Goal: Information Seeking & Learning: Learn about a topic

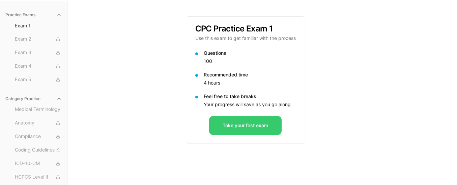
click at [237, 126] on button "Take your first exam" at bounding box center [245, 125] width 73 height 19
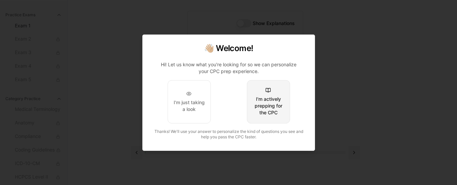
click at [260, 109] on div "I'm actively prepping for the CPC" at bounding box center [268, 106] width 32 height 20
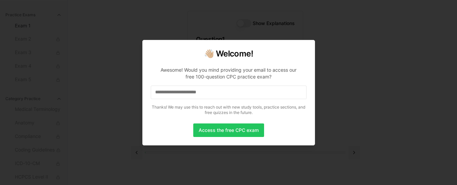
click at [231, 93] on input at bounding box center [229, 92] width 156 height 14
click at [211, 93] on input "*" at bounding box center [229, 92] width 156 height 14
click at [211, 93] on input "**" at bounding box center [229, 92] width 156 height 14
click at [207, 92] on input "***" at bounding box center [229, 92] width 156 height 14
click at [200, 93] on input "****" at bounding box center [229, 92] width 156 height 14
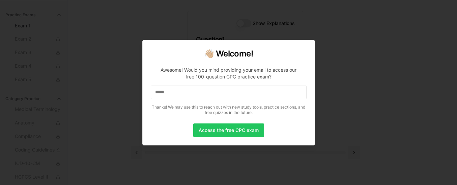
click at [220, 88] on input "*****" at bounding box center [229, 92] width 156 height 14
click at [210, 89] on input "******" at bounding box center [229, 92] width 156 height 14
click at [343, 62] on div at bounding box center [228, 92] width 457 height 185
click at [222, 130] on button "Access the free CPC exam" at bounding box center [228, 130] width 71 height 14
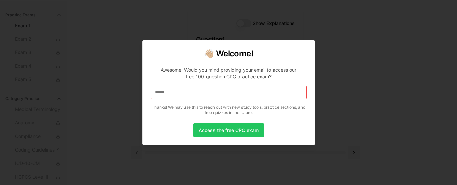
drag, startPoint x: 171, startPoint y: 90, endPoint x: 149, endPoint y: 91, distance: 22.3
click at [149, 91] on div "👋🏼 Welcome! Awesome! Would you mind providing your email to access our free 100…" at bounding box center [228, 92] width 173 height 105
click at [169, 92] on input "*" at bounding box center [229, 92] width 156 height 14
click at [166, 95] on input "*" at bounding box center [229, 92] width 156 height 14
click at [170, 90] on input "**" at bounding box center [229, 92] width 156 height 14
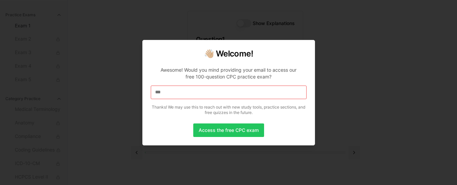
click at [168, 93] on input "***" at bounding box center [229, 92] width 156 height 14
click at [189, 96] on input "**" at bounding box center [229, 92] width 156 height 14
drag, startPoint x: 192, startPoint y: 95, endPoint x: 195, endPoint y: 94, distance: 3.5
click at [192, 95] on input "*" at bounding box center [229, 92] width 156 height 14
click at [199, 92] on input at bounding box center [229, 92] width 156 height 14
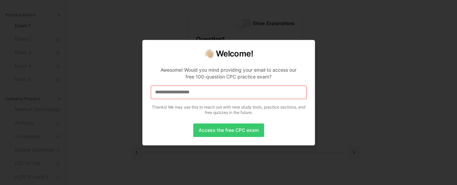
click at [207, 133] on button "Access the free CPC exam" at bounding box center [228, 130] width 71 height 14
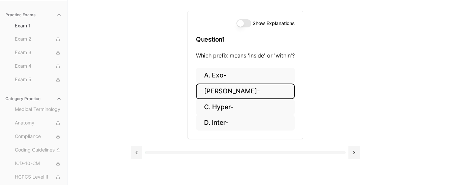
click at [224, 91] on button "B. Endo-" at bounding box center [245, 91] width 99 height 16
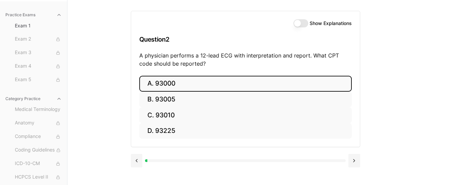
click at [224, 82] on button "A. 93000" at bounding box center [245, 84] width 213 height 16
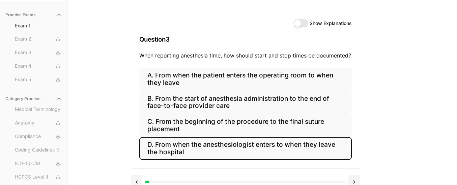
click at [207, 148] on button "D. From when the anesthesiologist enters to when they leave the hospital" at bounding box center [245, 148] width 213 height 23
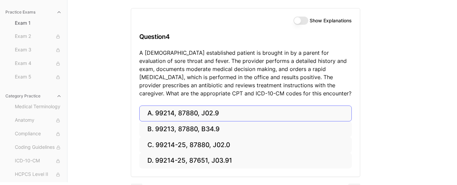
scroll to position [82, 0]
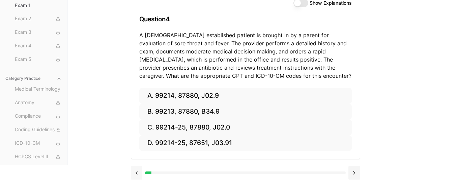
click at [137, 170] on button at bounding box center [137, 173] width 12 height 14
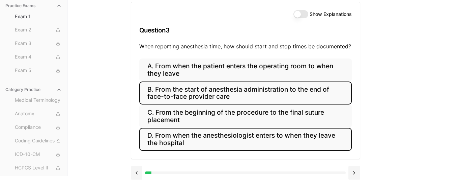
click at [234, 88] on button "B. From the start of anesthesia administration to the end of face-to-face provi…" at bounding box center [245, 92] width 213 height 23
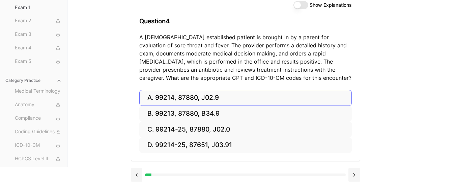
scroll to position [81, 0]
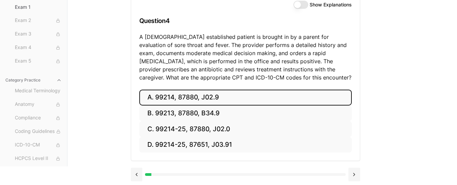
click at [228, 98] on button "A. 99214, 87880, J02.9" at bounding box center [245, 97] width 213 height 16
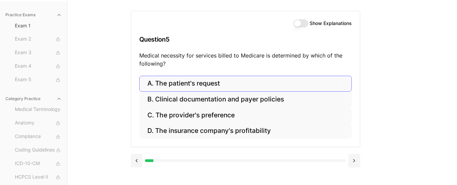
scroll to position [62, 0]
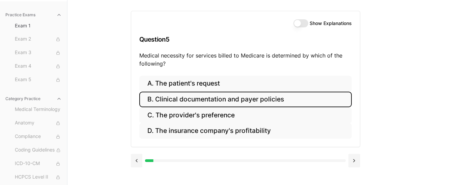
click at [294, 98] on button "B. Clinical documentation and payer policies" at bounding box center [245, 99] width 213 height 16
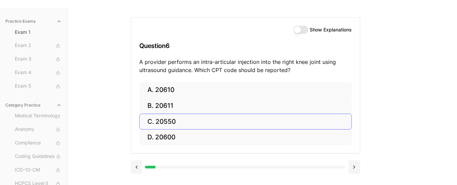
scroll to position [56, 0]
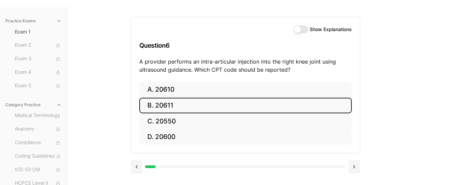
click at [289, 100] on button "B. 20611" at bounding box center [245, 106] width 213 height 16
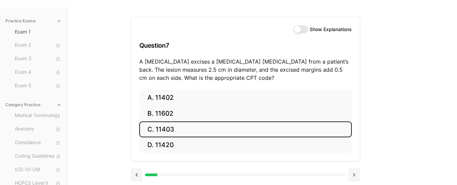
click at [283, 127] on button "C. 11403" at bounding box center [245, 129] width 213 height 16
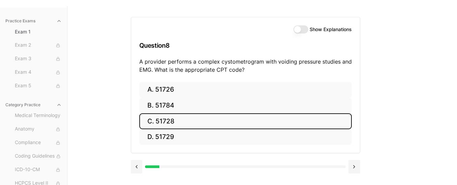
click at [283, 127] on button "C. 51728" at bounding box center [245, 121] width 213 height 16
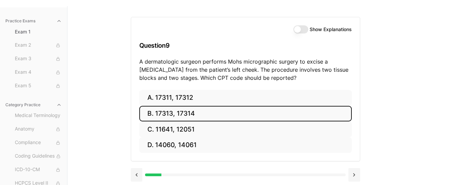
click at [267, 110] on button "B. 17313, 17314" at bounding box center [245, 114] width 213 height 16
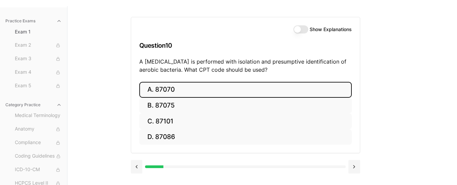
click at [305, 90] on button "A. 87070" at bounding box center [245, 90] width 213 height 16
click at [305, 90] on button "A. 63030" at bounding box center [245, 90] width 213 height 16
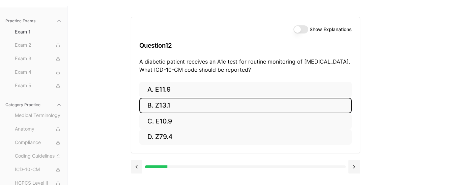
click at [337, 105] on button "B. Z13.1" at bounding box center [245, 106] width 213 height 16
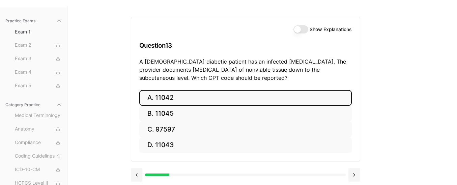
click at [222, 90] on button "A. 11042" at bounding box center [245, 98] width 213 height 16
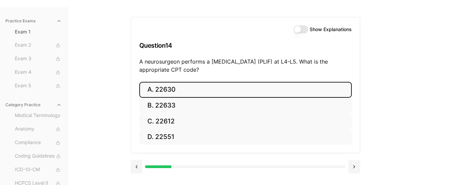
click at [217, 91] on button "A. 22630" at bounding box center [245, 90] width 213 height 16
click at [217, 91] on button "A. R91.8" at bounding box center [245, 90] width 213 height 16
click at [217, 91] on button "A. 62270" at bounding box center [245, 90] width 213 height 16
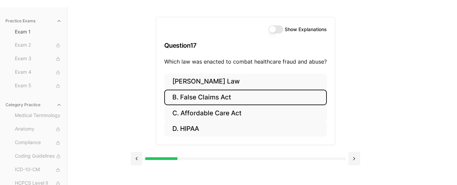
click at [231, 101] on button "B. False Claims Act" at bounding box center [245, 97] width 163 height 16
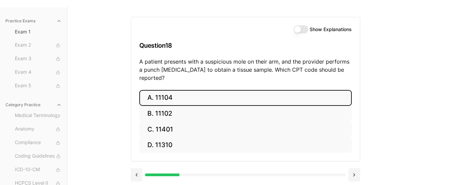
click at [232, 92] on button "A. 11104" at bounding box center [245, 98] width 213 height 16
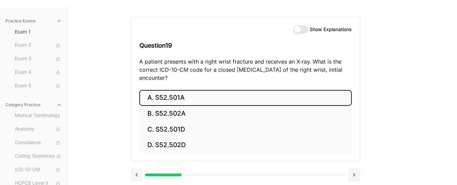
click at [231, 94] on button "A. S52.501A" at bounding box center [245, 98] width 213 height 16
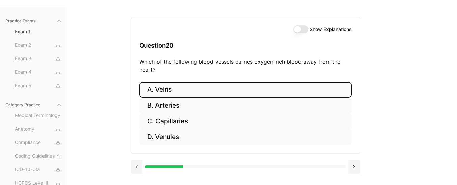
click at [231, 94] on button "A. Veins" at bounding box center [245, 90] width 213 height 16
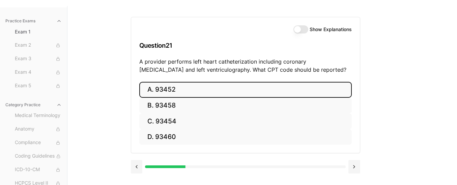
click at [231, 90] on button "A. 93452" at bounding box center [245, 90] width 213 height 16
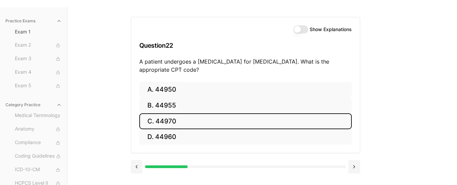
click at [246, 123] on button "C. 44970" at bounding box center [245, 121] width 213 height 16
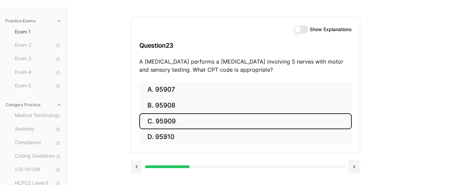
click at [246, 123] on button "C. 95909" at bounding box center [245, 121] width 213 height 16
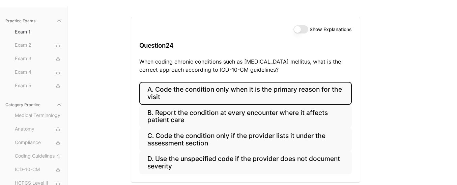
click at [246, 95] on button "A. Code the condition only when it is the primary reason for the visit" at bounding box center [245, 93] width 213 height 23
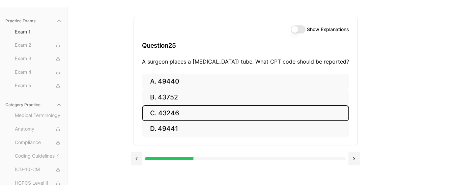
click at [247, 121] on button "C. 43246" at bounding box center [245, 113] width 207 height 16
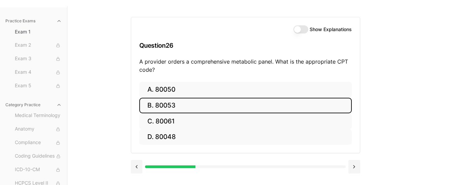
click at [171, 104] on button "B. 80053" at bounding box center [245, 106] width 213 height 16
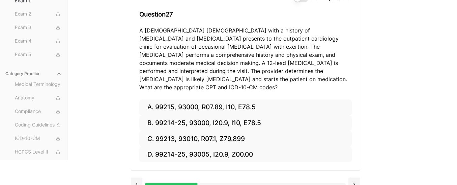
scroll to position [90, 0]
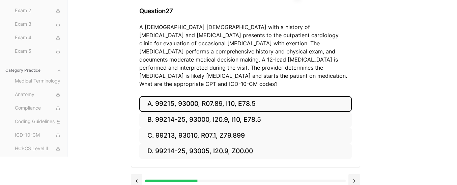
click at [224, 96] on button "A. 99215, 93000, R07.89, I10, E78.5" at bounding box center [245, 104] width 213 height 16
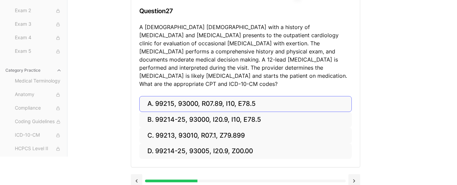
scroll to position [62, 0]
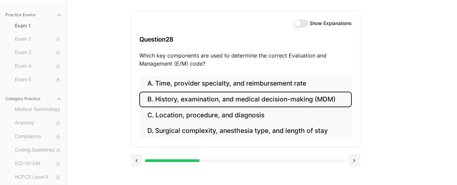
click at [275, 103] on button "B. History, examination, and medical decision-making (MDM)" at bounding box center [245, 99] width 213 height 16
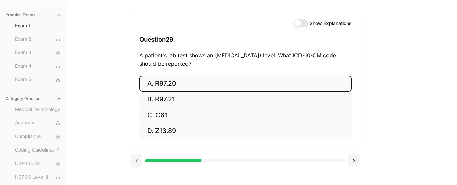
click at [180, 85] on button "A. R97.20" at bounding box center [245, 84] width 213 height 16
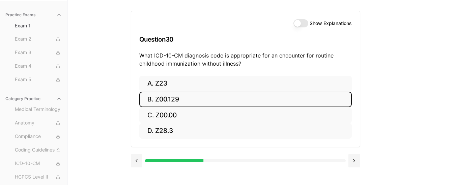
click at [178, 95] on button "B. Z00.129" at bounding box center [245, 99] width 213 height 16
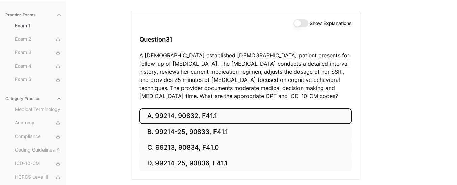
click at [190, 116] on button "A. 99214, 90832, F41.1" at bounding box center [245, 116] width 213 height 16
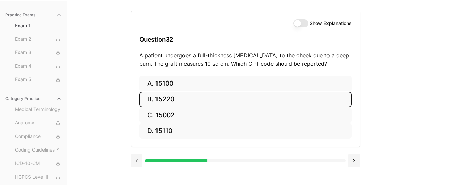
click at [230, 97] on button "B. 15220" at bounding box center [245, 99] width 213 height 16
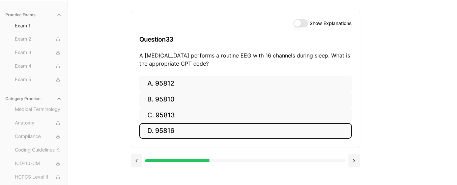
click at [226, 127] on button "D. 95816" at bounding box center [245, 131] width 213 height 16
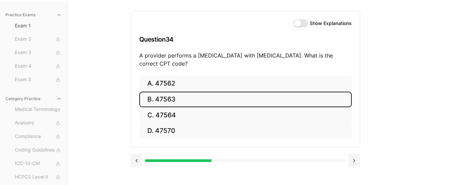
click at [187, 101] on button "B. 47563" at bounding box center [245, 99] width 213 height 16
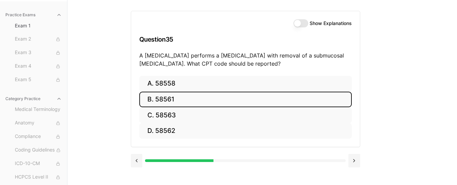
click at [187, 101] on button "B. 58561" at bounding box center [245, 99] width 213 height 16
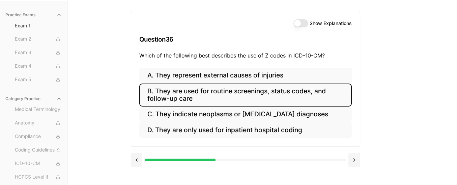
click at [190, 94] on button "B. They are used for routine screenings, status codes, and follow-up care" at bounding box center [245, 94] width 213 height 23
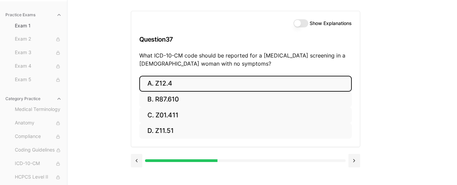
click at [189, 84] on button "A. Z12.4" at bounding box center [245, 84] width 213 height 16
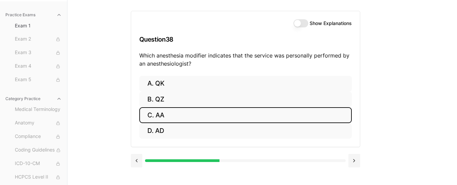
click at [185, 118] on button "C. AA" at bounding box center [245, 115] width 213 height 16
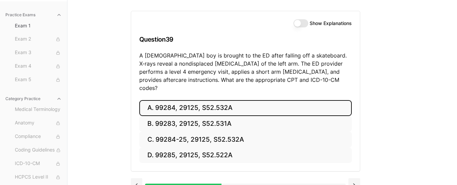
click at [184, 102] on button "A. 99284, 29125, S52.532A" at bounding box center [245, 108] width 213 height 16
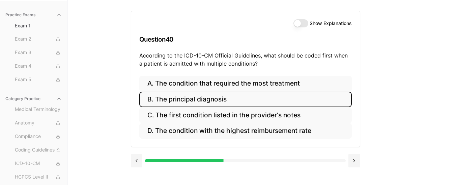
click at [284, 92] on button "B. The principal diagnosis" at bounding box center [245, 99] width 213 height 16
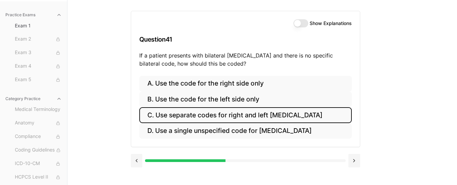
click at [281, 114] on button "C. Use separate codes for right and left otitis media" at bounding box center [245, 115] width 213 height 16
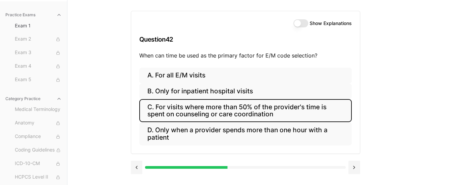
click at [194, 111] on button "C. For visits where more than 50% of the provider's time is spent on counseling…" at bounding box center [245, 110] width 213 height 23
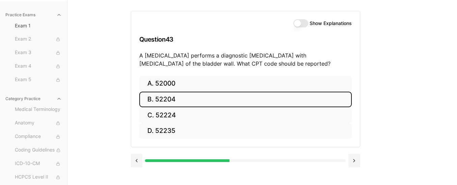
click at [199, 101] on button "B. 52204" at bounding box center [245, 99] width 213 height 16
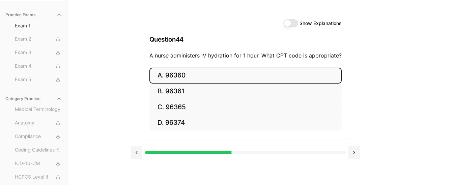
click at [202, 75] on button "A. 96360" at bounding box center [246, 76] width 192 height 16
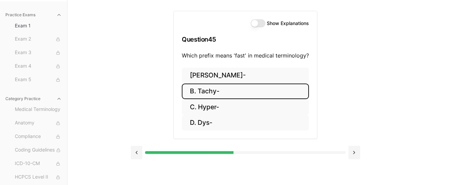
click at [246, 98] on button "B. Tachy-" at bounding box center [245, 91] width 127 height 16
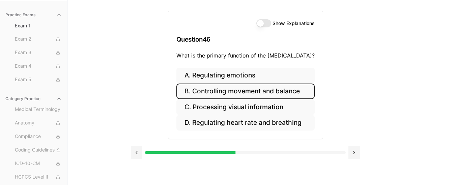
click at [248, 94] on button "B. Controlling movement and balance" at bounding box center [246, 91] width 138 height 16
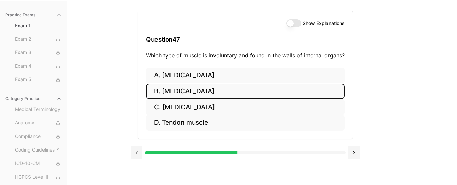
click at [248, 94] on button "B. Cardiac muscle" at bounding box center [245, 91] width 199 height 16
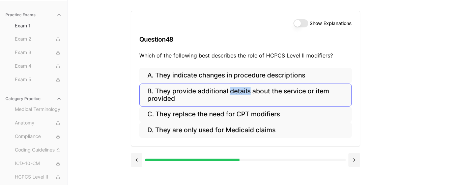
scroll to position [0, 0]
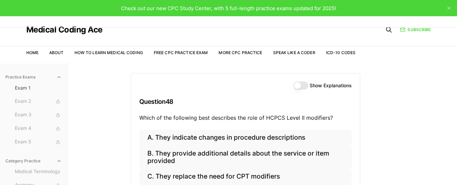
drag, startPoint x: 253, startPoint y: 90, endPoint x: 247, endPoint y: 93, distance: 6.6
click at [247, 93] on div "Show Explanations Question 48 Which of the following best describes the role of…" at bounding box center [245, 101] width 229 height 56
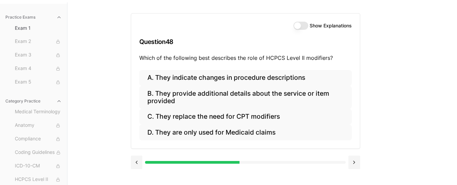
scroll to position [62, 0]
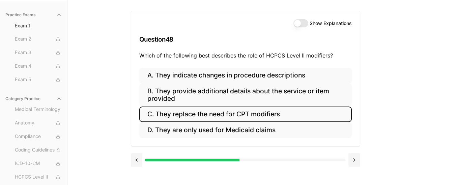
click at [252, 114] on button "C. They replace the need for CPT modifiers" at bounding box center [245, 114] width 213 height 16
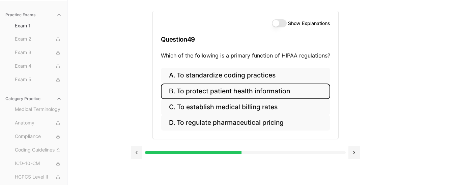
click at [250, 88] on button "B. To protect patient health information" at bounding box center [245, 91] width 169 height 16
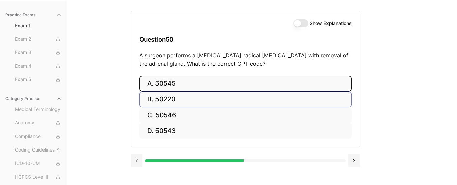
click at [250, 88] on button "A. 50545" at bounding box center [245, 84] width 213 height 16
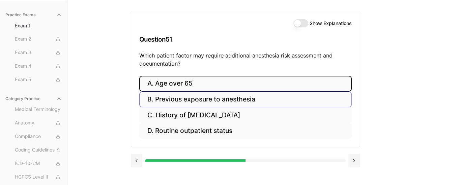
click at [250, 88] on button "A. Age over 65" at bounding box center [245, 84] width 213 height 16
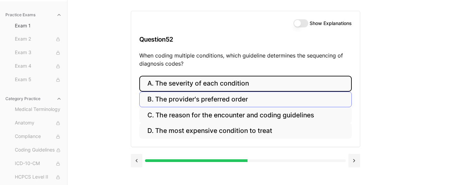
click at [250, 88] on button "A. The severity of each condition" at bounding box center [245, 84] width 213 height 16
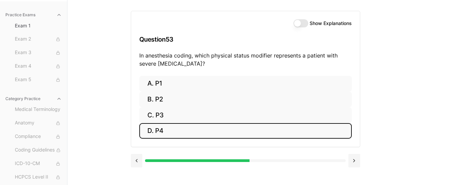
click at [249, 127] on button "D. P4" at bounding box center [245, 131] width 213 height 16
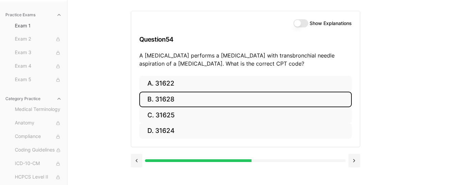
click at [241, 99] on button "B. 31628" at bounding box center [245, 99] width 213 height 16
click at [171, 98] on button "B. 74177" at bounding box center [245, 99] width 213 height 16
click at [171, 98] on button "B. 71046" at bounding box center [245, 99] width 213 height 16
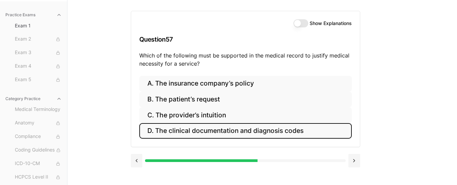
click at [179, 129] on button "D. The clinical documentation and diagnosis codes" at bounding box center [245, 131] width 213 height 16
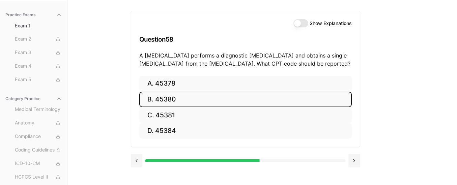
click at [183, 99] on button "B. 45380" at bounding box center [245, 99] width 213 height 16
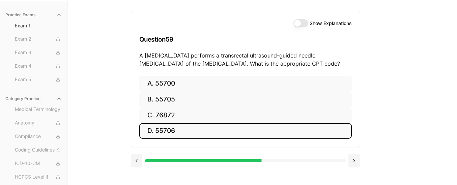
click at [185, 130] on button "D. 55706" at bounding box center [245, 131] width 213 height 16
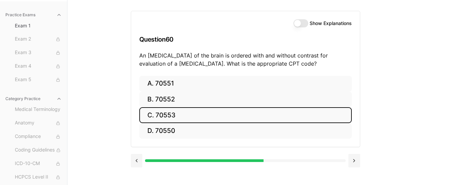
click at [337, 110] on button "C. 70553" at bounding box center [245, 115] width 213 height 16
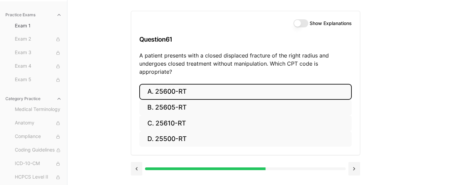
click at [341, 84] on button "A. 25600-RT" at bounding box center [245, 92] width 213 height 16
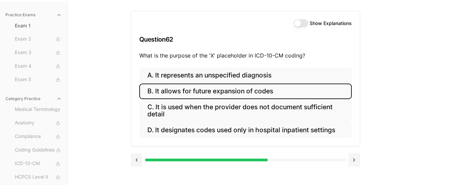
click at [326, 89] on button "B. It allows for future expansion of codes" at bounding box center [245, 91] width 213 height 16
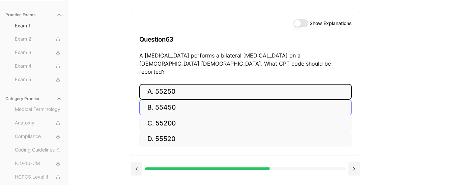
click at [326, 89] on button "A. 55250" at bounding box center [245, 92] width 213 height 16
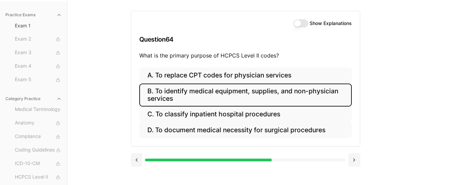
click at [328, 91] on button "B. To identify medical equipment, supplies, and non-physician services" at bounding box center [245, 94] width 213 height 23
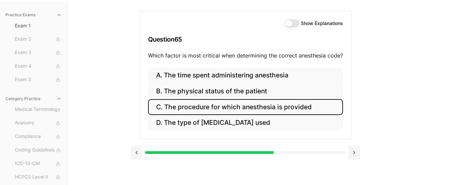
click at [314, 109] on button "C. The procedure for which anesthesia is provided" at bounding box center [245, 107] width 195 height 16
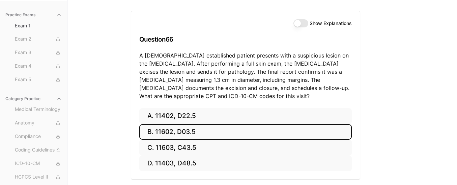
click at [305, 125] on button "B. 11602, D03.5" at bounding box center [245, 132] width 213 height 16
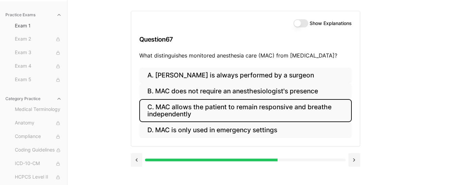
click at [310, 109] on button "C. MAC allows the patient to remain responsive and breathe independently" at bounding box center [245, 110] width 213 height 23
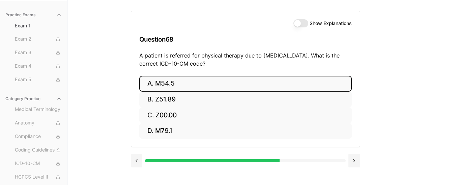
click at [301, 76] on button "A. M54.5" at bounding box center [245, 84] width 213 height 16
click at [301, 76] on button "A. 25260" at bounding box center [245, 84] width 213 height 16
click at [301, 76] on button "A. 61312" at bounding box center [245, 84] width 213 height 16
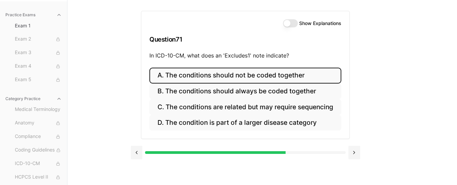
click at [298, 79] on button "A. The conditions should not be coded together" at bounding box center [246, 76] width 192 height 16
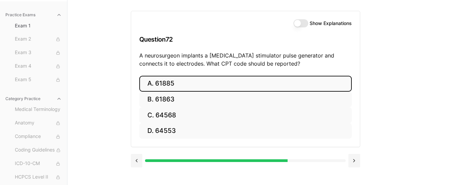
click at [298, 79] on button "A. 61885" at bounding box center [245, 84] width 213 height 16
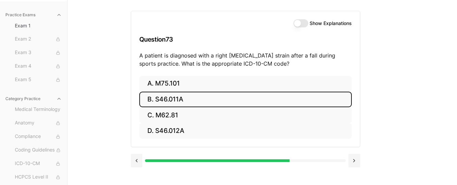
click at [295, 98] on button "B. S46.011A" at bounding box center [245, 99] width 213 height 16
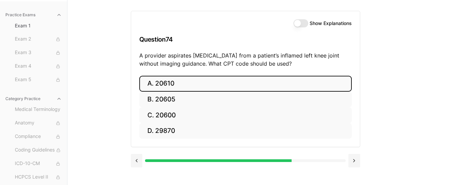
click at [299, 84] on button "A. 20610" at bounding box center [245, 84] width 213 height 16
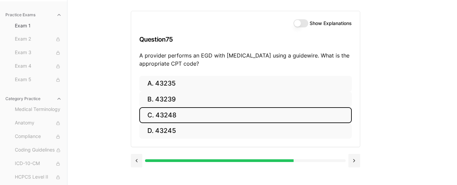
click at [283, 118] on button "C. 43248" at bounding box center [245, 115] width 213 height 16
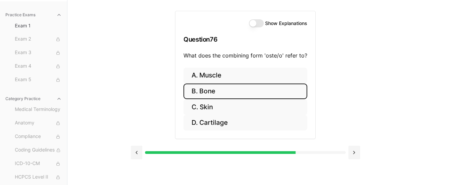
click at [277, 90] on button "B. Bone" at bounding box center [246, 91] width 124 height 16
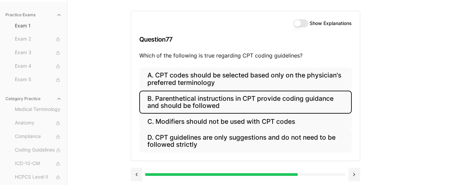
click at [275, 101] on button "B. Parenthetical instructions in CPT provide coding guidance and should be foll…" at bounding box center [245, 101] width 213 height 23
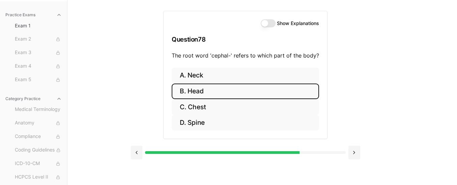
click at [277, 86] on button "B. Head" at bounding box center [245, 91] width 147 height 16
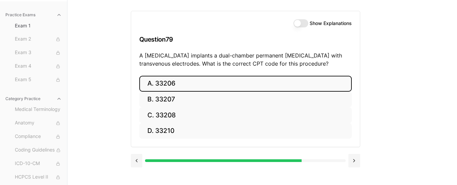
click at [277, 88] on button "A. 33206" at bounding box center [245, 84] width 213 height 16
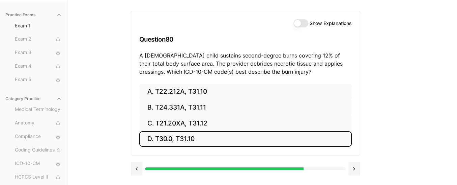
click at [203, 136] on button "D. T30.0, T31.10" at bounding box center [245, 139] width 213 height 16
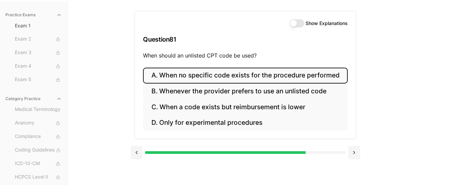
click at [200, 76] on button "A. When no specific code exists for the procedure performed" at bounding box center [245, 76] width 205 height 16
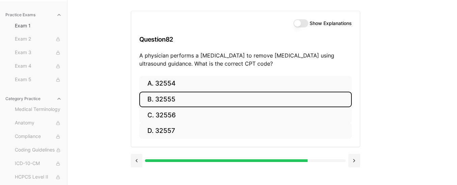
click at [198, 97] on button "B. 32555" at bounding box center [245, 99] width 213 height 16
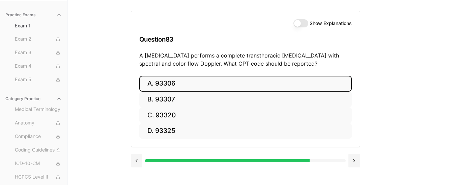
click at [201, 80] on button "A. 93306" at bounding box center [245, 84] width 213 height 16
click at [201, 80] on button "A. 35301" at bounding box center [245, 84] width 213 height 16
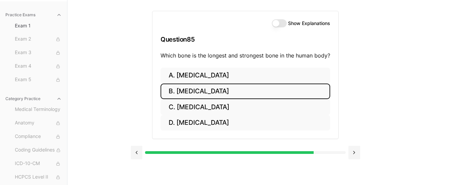
click at [223, 96] on button "B. Femur" at bounding box center [246, 91] width 170 height 16
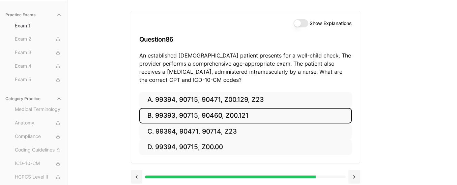
click at [212, 117] on button "B. 99393, 90715, 90460, Z00.121" at bounding box center [245, 116] width 213 height 16
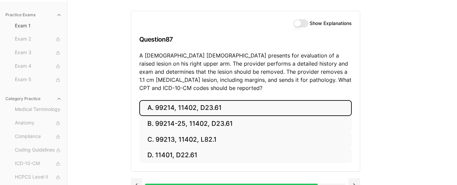
click at [233, 104] on button "A. 99214, 11402, D23.61" at bounding box center [245, 108] width 213 height 16
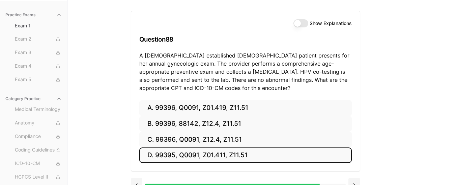
click at [227, 156] on button "D. 99395, Q0091, Z01.411, Z11.51" at bounding box center [245, 155] width 213 height 16
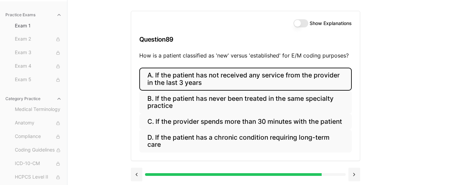
click at [239, 81] on button "A. If the patient has not received any service from the provider in the last 3 …" at bounding box center [245, 79] width 213 height 23
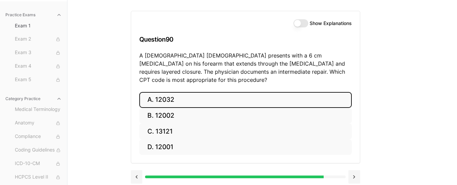
click at [169, 96] on button "A. 12032" at bounding box center [245, 100] width 213 height 16
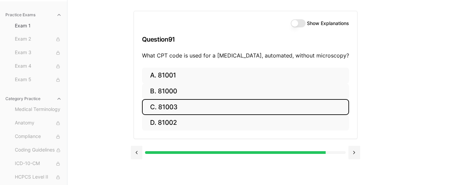
click at [179, 106] on button "C. 81003" at bounding box center [245, 107] width 207 height 16
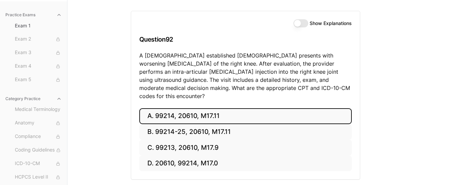
click at [215, 109] on button "A. 99214, 20610, M17.11" at bounding box center [245, 116] width 213 height 16
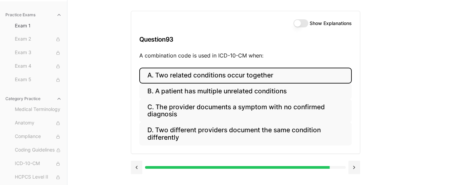
click at [216, 76] on button "A. Two related conditions occur together" at bounding box center [245, 76] width 213 height 16
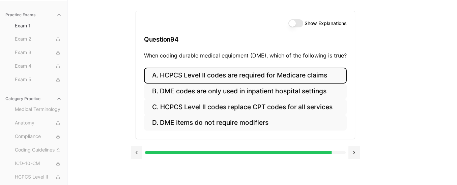
click at [215, 74] on button "A. HCPCS Level II codes are required for Medicare claims" at bounding box center [245, 76] width 203 height 16
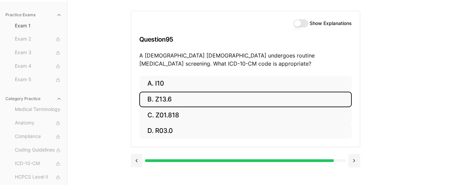
click at [194, 103] on button "B. Z13.6" at bounding box center [245, 99] width 213 height 16
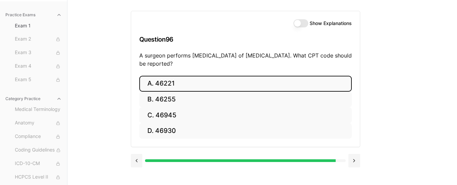
click at [192, 82] on button "A. 46221" at bounding box center [245, 84] width 213 height 16
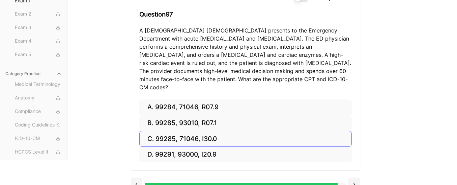
scroll to position [89, 0]
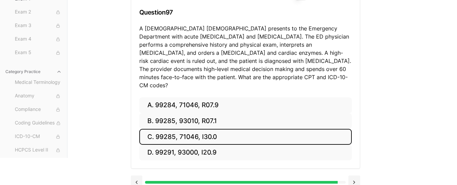
click at [228, 129] on button "C. 99285, 71046, I30.0" at bounding box center [245, 137] width 213 height 16
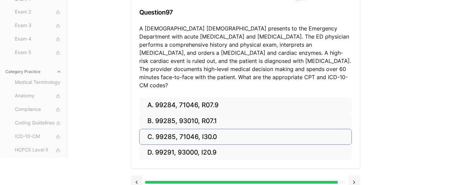
scroll to position [62, 0]
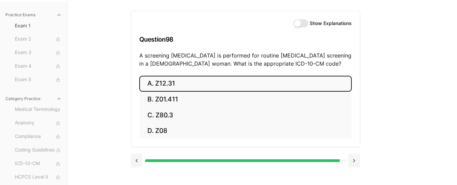
click at [210, 79] on button "A. Z12.31" at bounding box center [245, 84] width 213 height 16
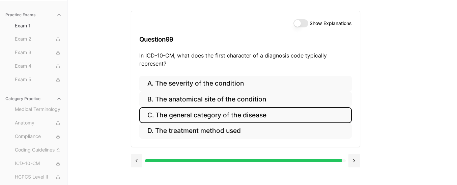
click at [215, 112] on button "C. The general category of the disease" at bounding box center [245, 115] width 213 height 16
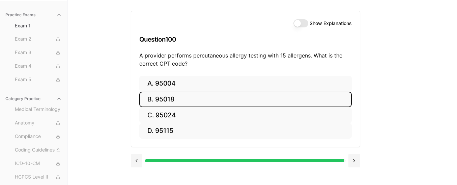
click at [210, 95] on button "B. 95018" at bounding box center [245, 99] width 213 height 16
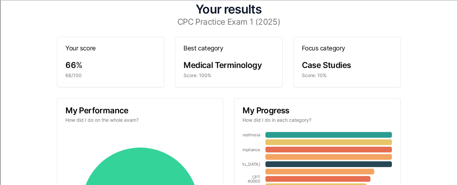
scroll to position [0, 0]
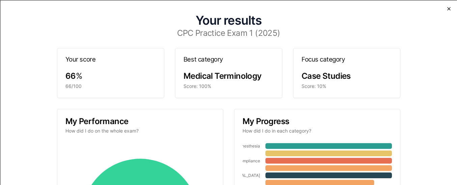
click at [449, 7] on icon "button" at bounding box center [448, 8] width 5 height 5
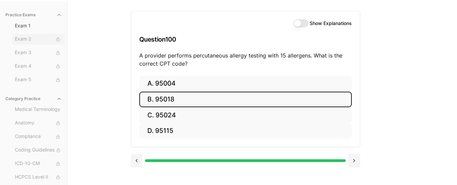
click at [29, 37] on span "Exam 2" at bounding box center [38, 38] width 47 height 7
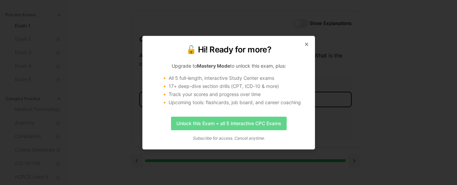
click at [216, 126] on link "Unlock this Exam + all 5 interactive CPC Exams" at bounding box center [229, 123] width 116 height 14
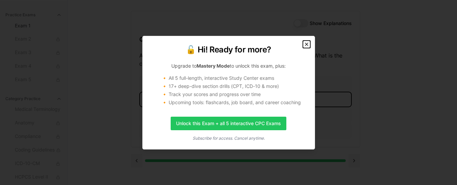
click at [308, 44] on icon "button" at bounding box center [306, 44] width 5 height 5
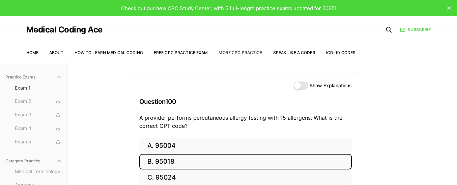
click at [242, 52] on link "More CPC Practice" at bounding box center [241, 52] width 44 height 5
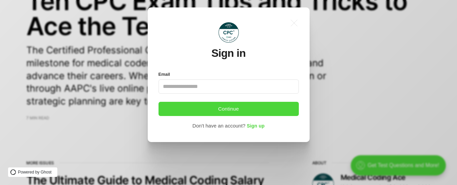
click at [299, 11] on div ".a{fill:none;stroke:currentColor;stroke-linecap:round;stroke-linejoin:round;str…" at bounding box center [229, 74] width 162 height 134
click at [294, 21] on icon ".a{fill:none;stroke:currentColor;stroke-linecap:round;stroke-linejoin:round;str…" at bounding box center [294, 23] width 15 height 15
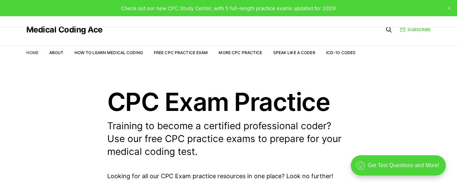
click at [34, 51] on link "Home" at bounding box center [32, 52] width 12 height 5
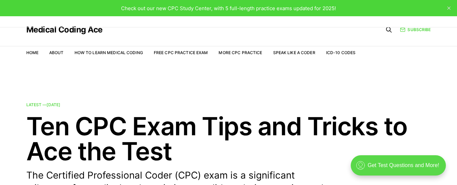
click at [397, 164] on div ".cls-1{fill:none;stroke:currentColor;stroke-linecap:round;stroke-linejoin:round…" at bounding box center [398, 165] width 95 height 20
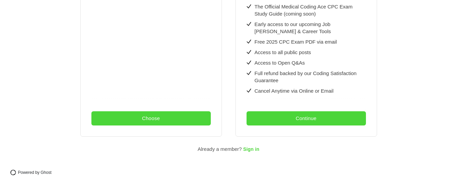
scroll to position [297, 0]
